Goal: Find specific page/section: Find specific page/section

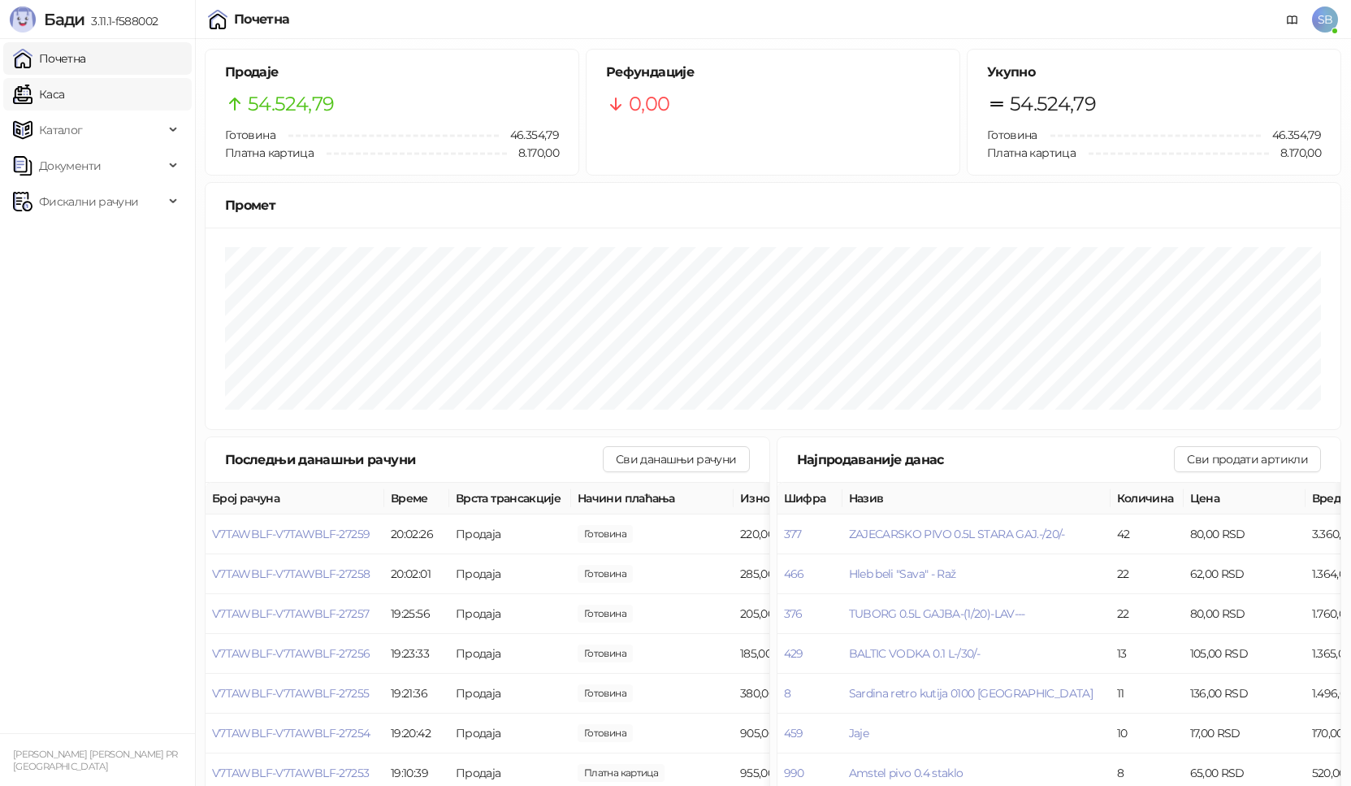
click at [64, 102] on link "Каса" at bounding box center [38, 94] width 51 height 32
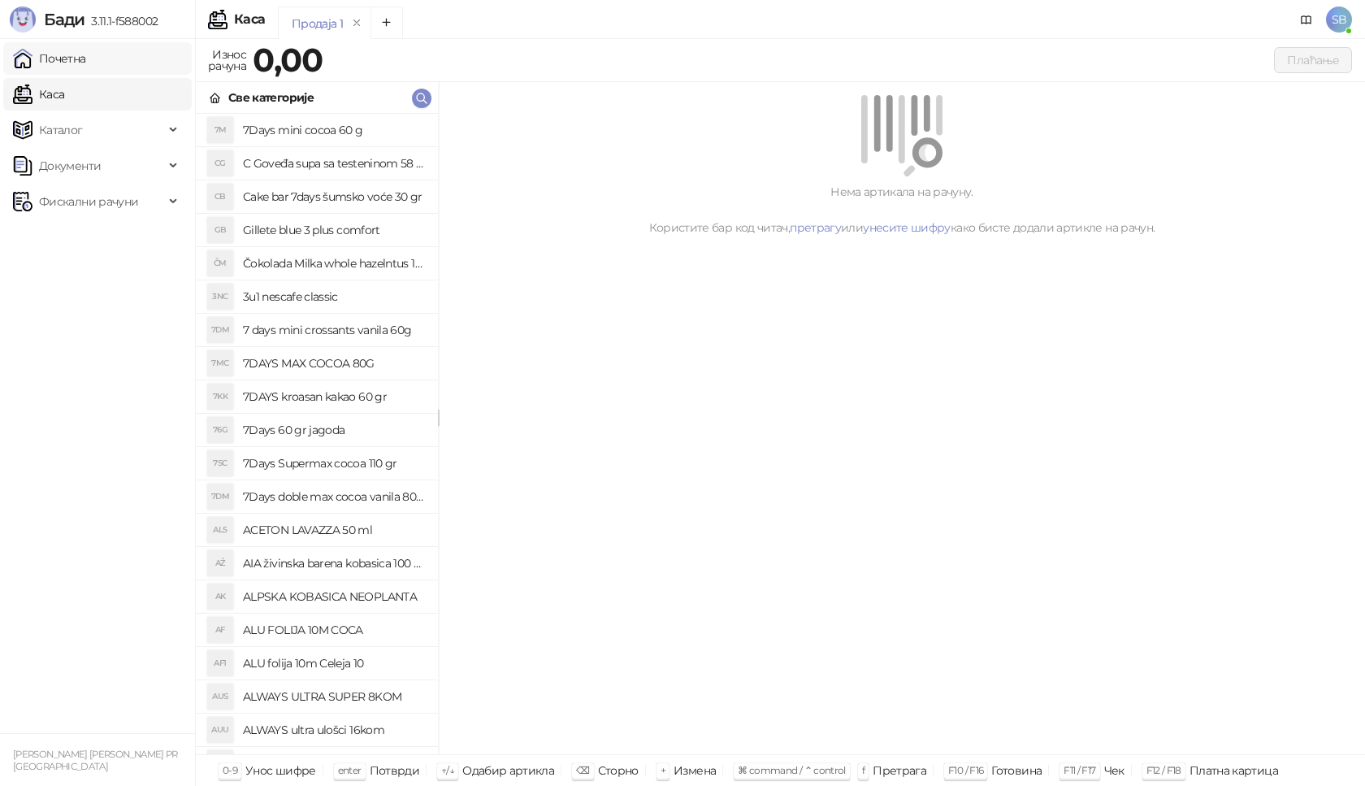
click at [56, 58] on link "Почетна" at bounding box center [49, 58] width 73 height 32
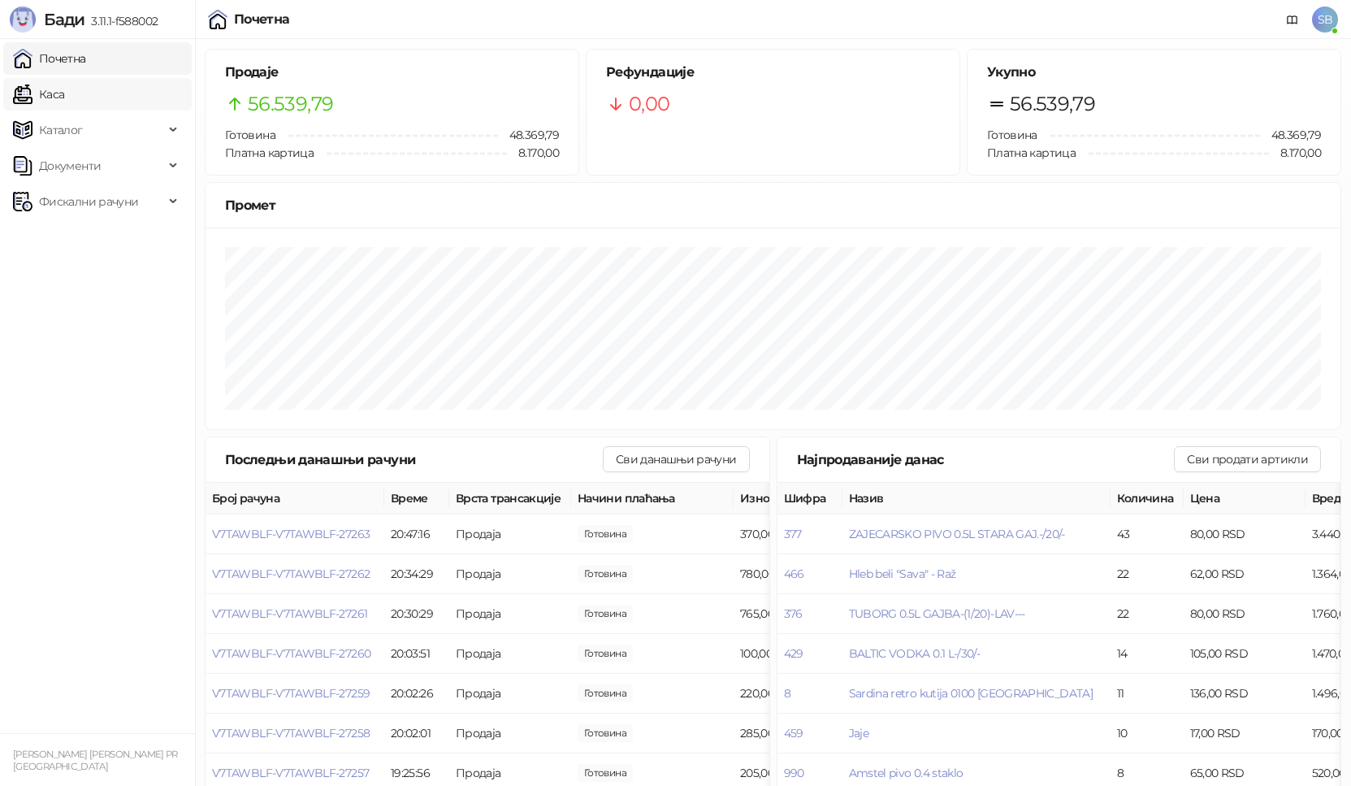
click at [64, 93] on link "Каса" at bounding box center [38, 94] width 51 height 32
